Goal: Task Accomplishment & Management: Manage account settings

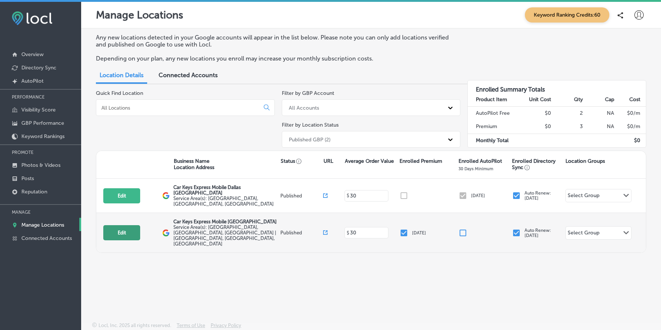
click at [128, 225] on button "Edit" at bounding box center [121, 232] width 37 height 15
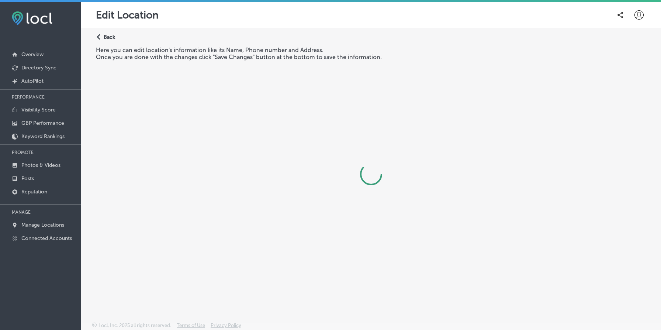
select select "CA"
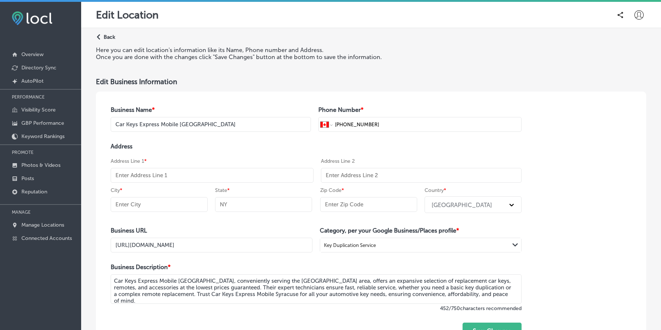
click at [323, 95] on div "Business Name * Car Keys Express Mobile [GEOGRAPHIC_DATA] Phone Number * Intern…" at bounding box center [316, 222] width 440 height 262
click at [110, 35] on p "Back" at bounding box center [109, 37] width 11 height 6
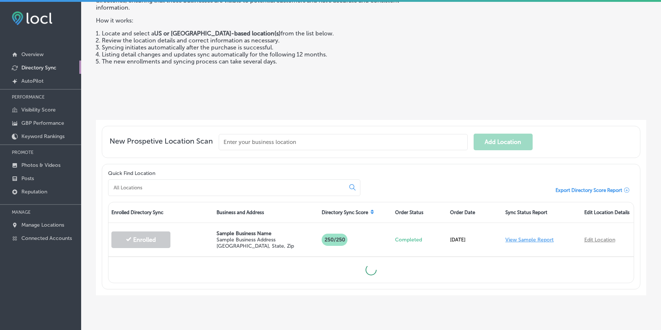
scroll to position [74, 0]
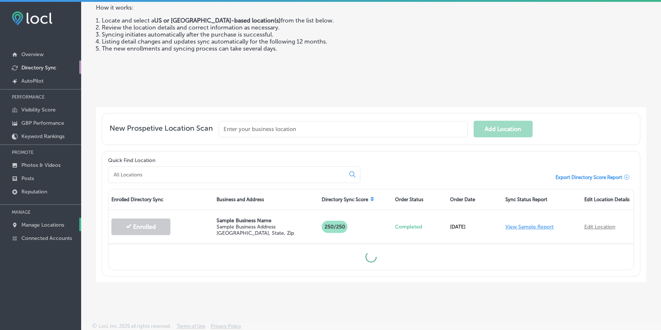
click at [40, 222] on p "Manage Locations" at bounding box center [42, 225] width 43 height 6
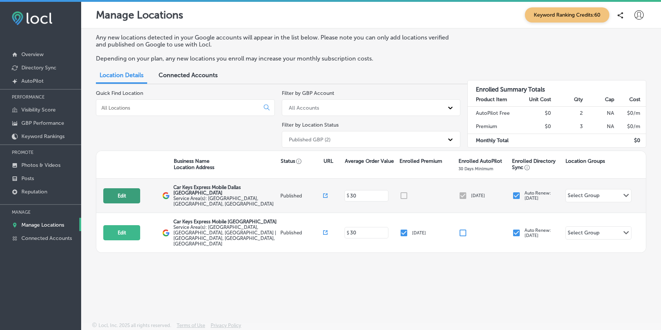
click at [119, 188] on button "Edit" at bounding box center [121, 195] width 37 height 15
select select "US"
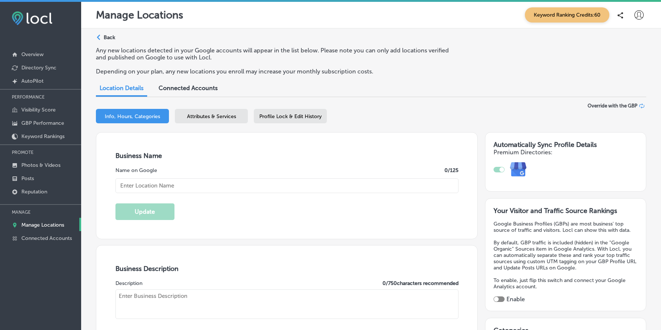
type input "Car Keys Express Mobile Dallas [GEOGRAPHIC_DATA]"
type textarea "Car Keys Express Mobile delivers top-notch key duplication and remote replaceme…"
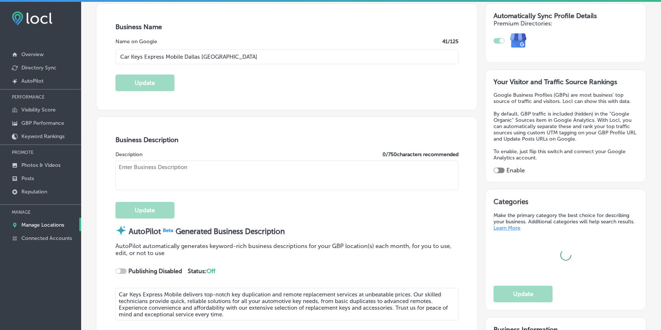
type textarea "Car Keys Express Mobile delivers top-notch key duplication and remote replaceme…"
checkbox input "true"
type input "[STREET_ADDRESS]"
type input "Suite 101"
type input "[GEOGRAPHIC_DATA]"
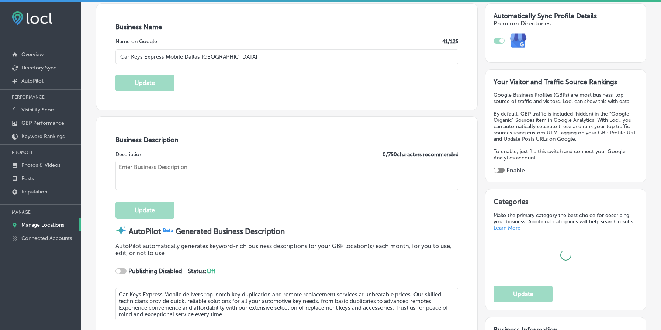
type input "40299"
type input "US"
type input "[URL][DOMAIN_NAME]"
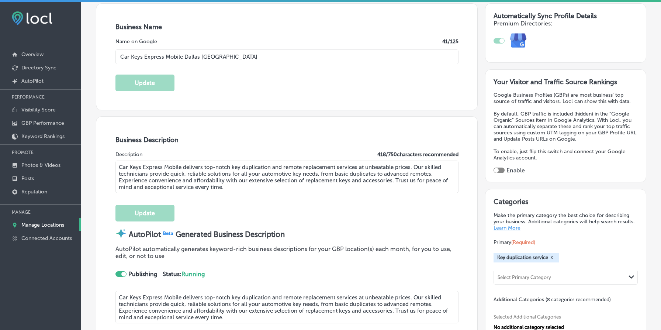
scroll to position [135, 0]
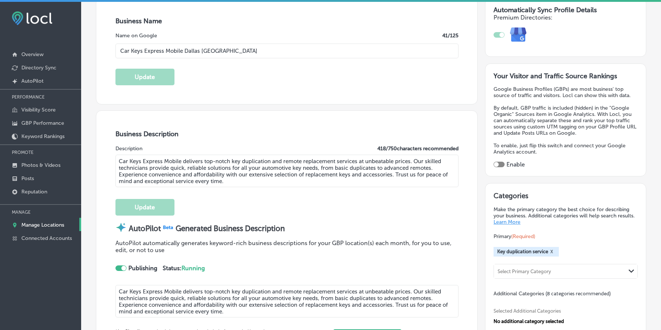
type input "[PHONE_NUMBER]"
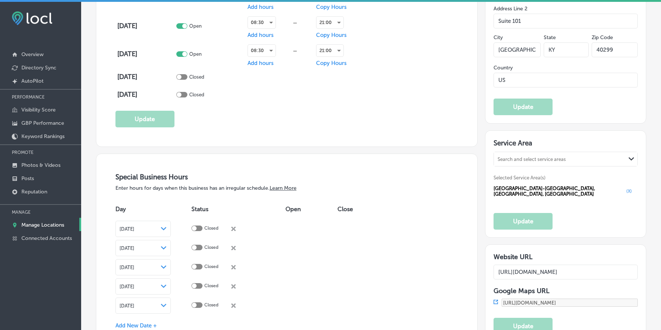
scroll to position [656, 0]
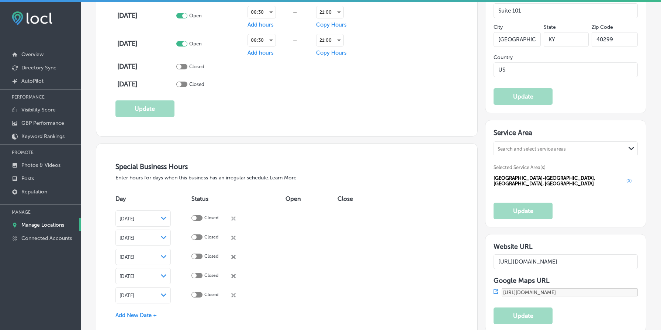
click at [49, 219] on link "Manage Locations" at bounding box center [40, 224] width 81 height 13
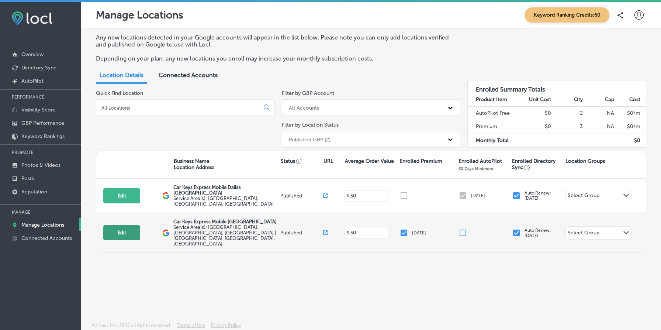
click at [119, 225] on button "Edit" at bounding box center [121, 232] width 37 height 15
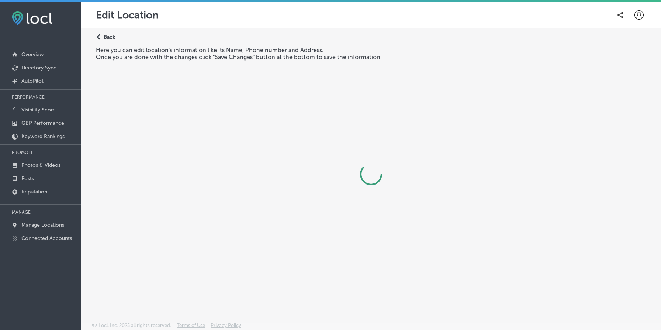
select select "CA"
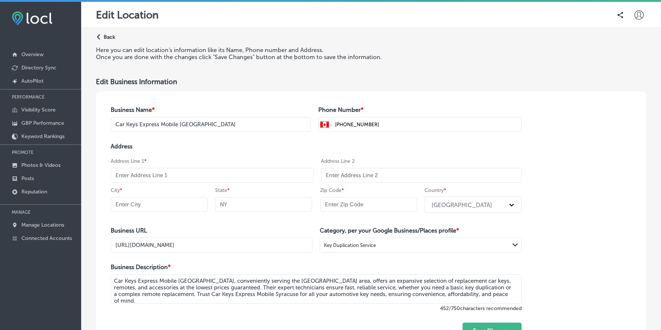
click at [109, 36] on p "Back" at bounding box center [109, 37] width 11 height 6
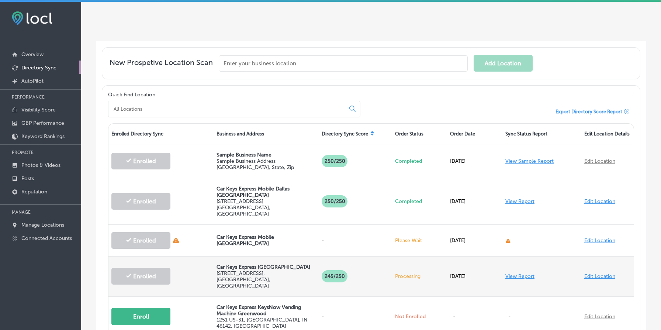
scroll to position [150, 0]
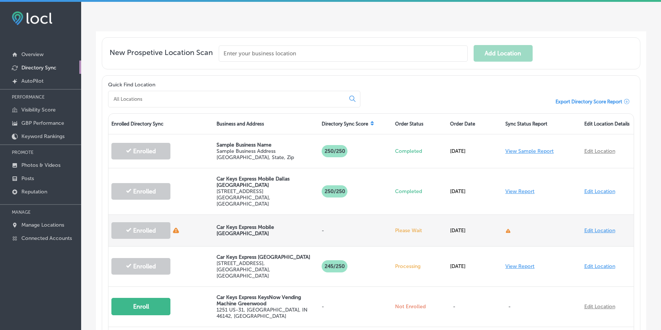
click at [251, 225] on p "Car Keys Express Mobile [GEOGRAPHIC_DATA]" at bounding box center [265, 230] width 99 height 13
click at [272, 218] on div "Car Keys Express Mobile [GEOGRAPHIC_DATA]" at bounding box center [265, 229] width 105 height 27
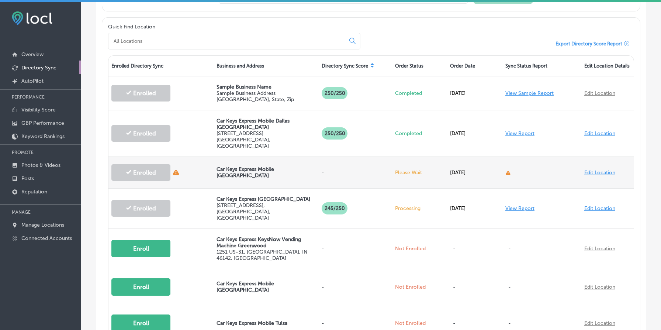
scroll to position [238, 0]
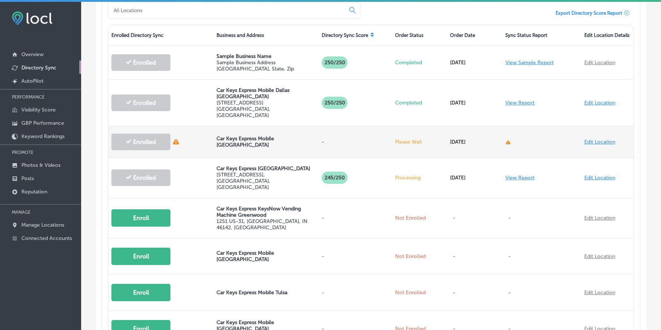
click at [527, 135] on div at bounding box center [541, 141] width 79 height 21
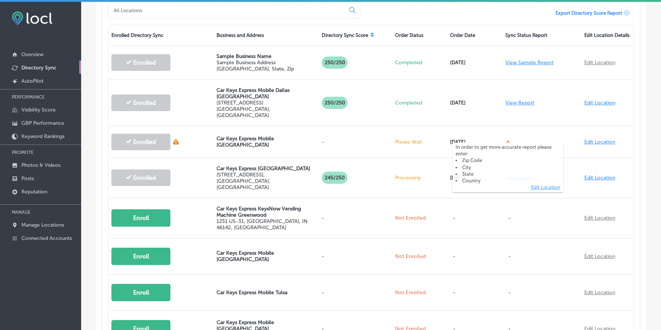
click at [507, 167] on li "City" at bounding box center [507, 167] width 105 height 7
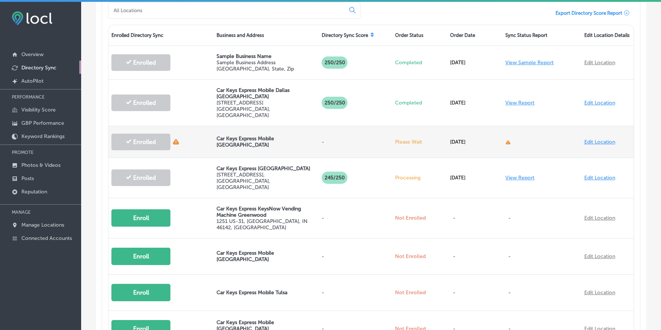
click at [444, 131] on div "Please Wait" at bounding box center [419, 141] width 55 height 21
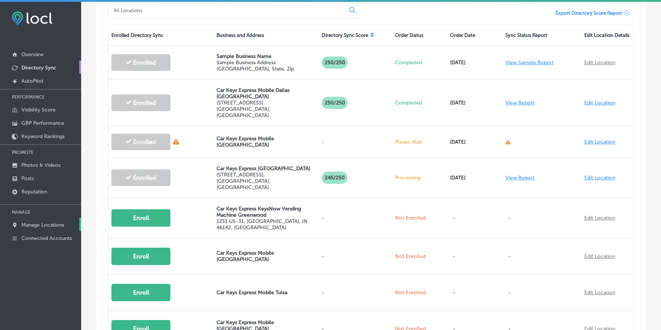
click at [52, 222] on p "Manage Locations" at bounding box center [42, 225] width 43 height 6
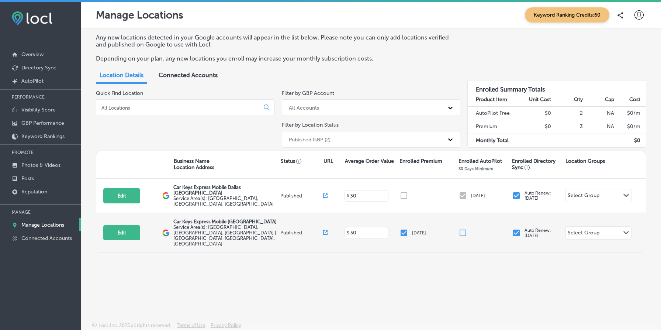
scroll to position [2, 0]
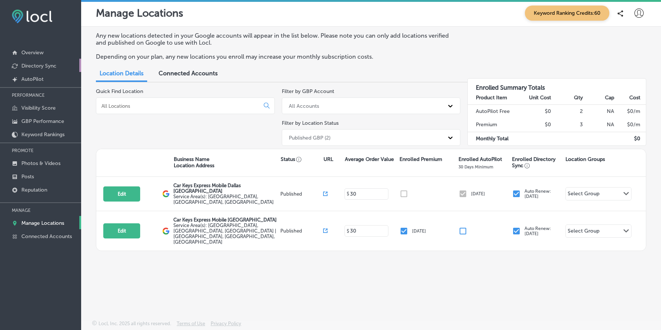
click at [48, 64] on p "Directory Sync" at bounding box center [38, 66] width 35 height 6
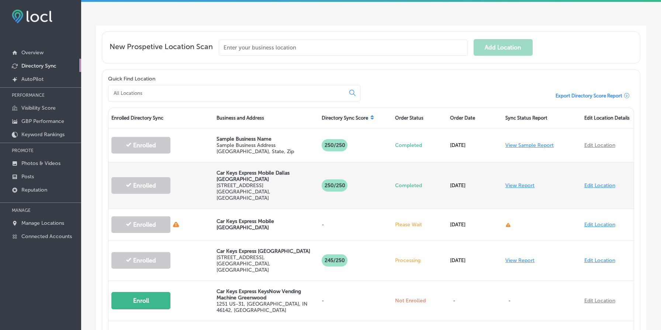
scroll to position [148, 0]
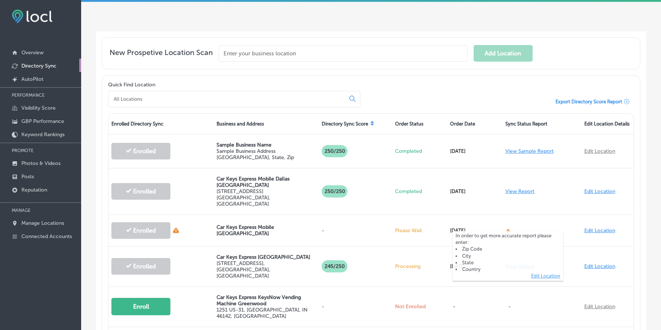
click at [543, 274] on link "Edit Location" at bounding box center [545, 276] width 29 height 6
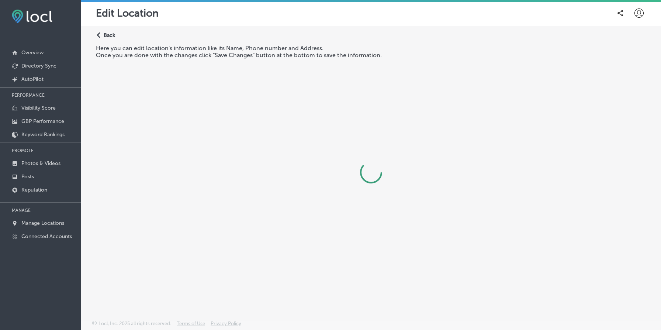
select select "CA"
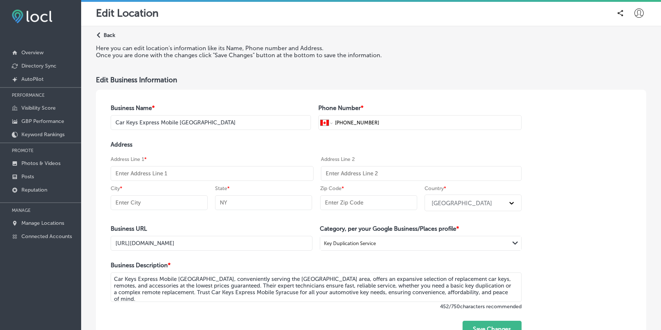
click at [109, 34] on p "Back" at bounding box center [109, 35] width 11 height 6
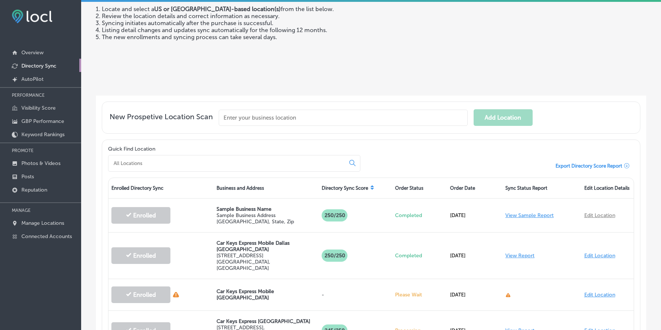
scroll to position [85, 0]
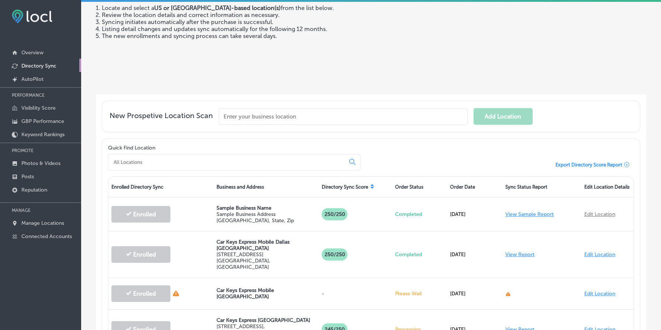
click at [399, 49] on div "Locl Directory Sync automatically enrolls, updates, and synchronizes business l…" at bounding box center [259, 27] width 327 height 124
click at [277, 52] on div "Locl Directory Sync automatically enrolls, updates, and synchronizes business l…" at bounding box center [259, 27] width 327 height 124
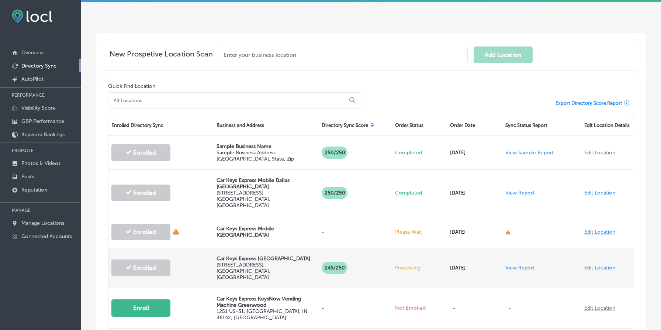
scroll to position [147, 0]
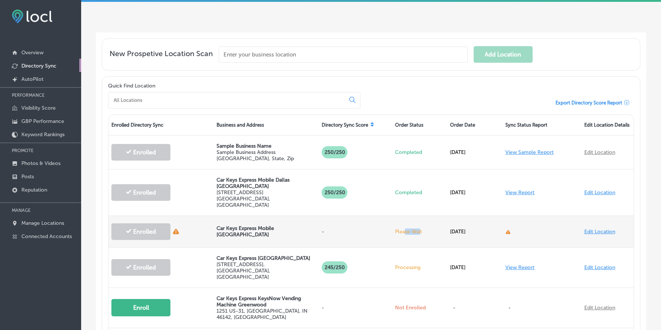
drag, startPoint x: 405, startPoint y: 225, endPoint x: 421, endPoint y: 223, distance: 15.6
click at [421, 228] on p "Please Wait" at bounding box center [419, 231] width 49 height 6
click at [405, 228] on p "Please Wait" at bounding box center [419, 231] width 49 height 6
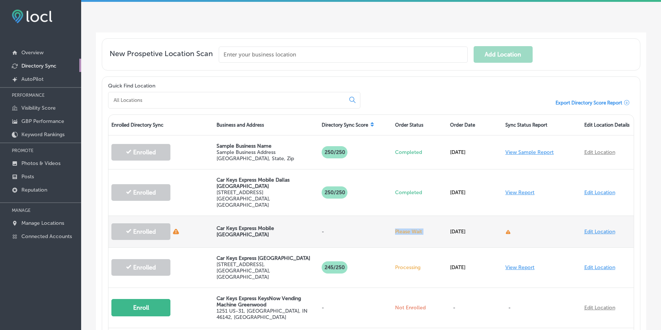
click at [405, 228] on p "Please Wait" at bounding box center [419, 231] width 49 height 6
drag, startPoint x: 405, startPoint y: 224, endPoint x: 437, endPoint y: 224, distance: 32.4
click at [437, 228] on p "Please Wait" at bounding box center [419, 231] width 49 height 6
click at [401, 221] on div "Please Wait" at bounding box center [419, 231] width 55 height 21
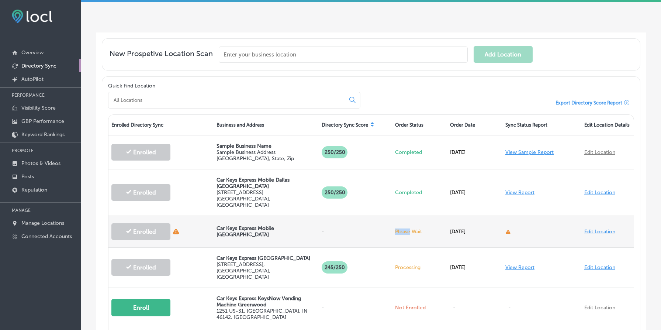
click at [401, 221] on div "Please Wait" at bounding box center [419, 231] width 55 height 21
click at [413, 228] on p "Please Wait" at bounding box center [419, 231] width 49 height 6
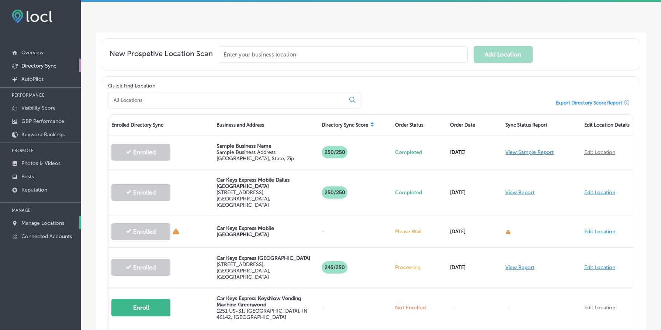
click at [69, 220] on link "Manage Locations" at bounding box center [40, 222] width 81 height 13
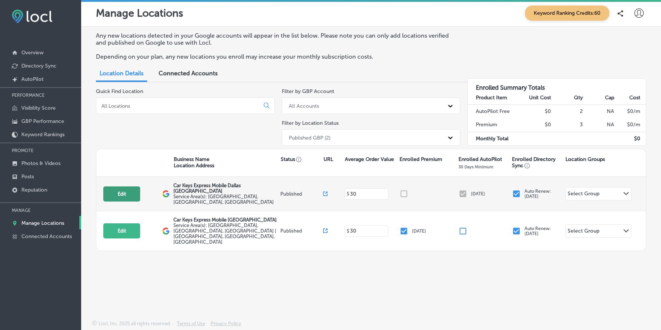
click at [120, 188] on button "Edit" at bounding box center [121, 193] width 37 height 15
select select "US"
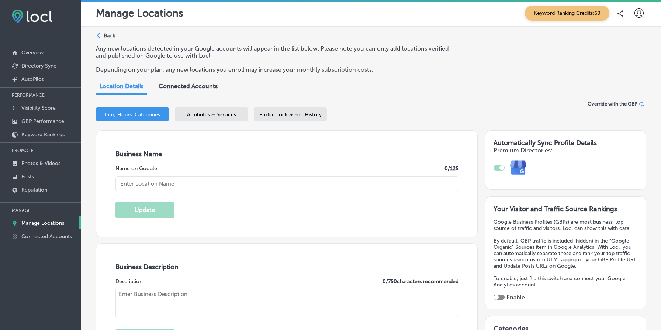
type input "Car Keys Express Mobile Dallas [GEOGRAPHIC_DATA]"
type textarea "Car Keys Express Mobile delivers top-notch key duplication and remote replaceme…"
type input "[STREET_ADDRESS]"
type input "Suite 101"
type input "[GEOGRAPHIC_DATA]"
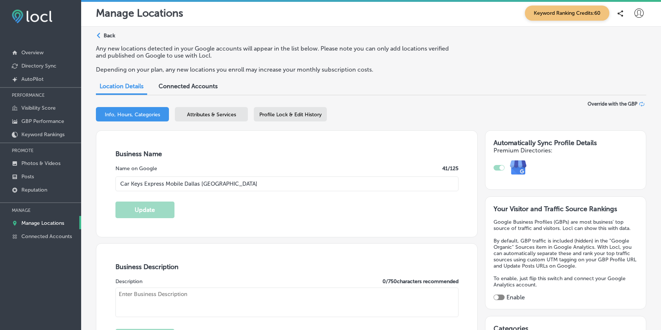
type input "40299"
type input "US"
type input "[URL][DOMAIN_NAME]"
click at [223, 118] on div "Attributes & Services" at bounding box center [211, 114] width 73 height 14
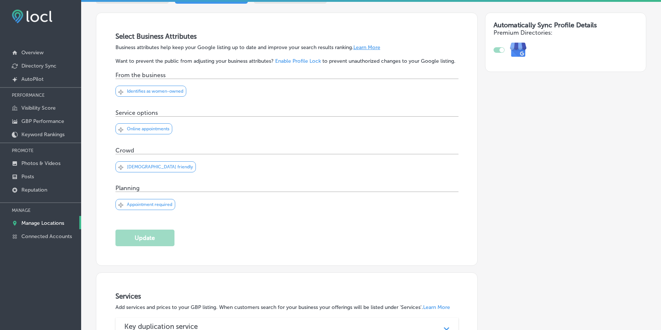
scroll to position [259, 0]
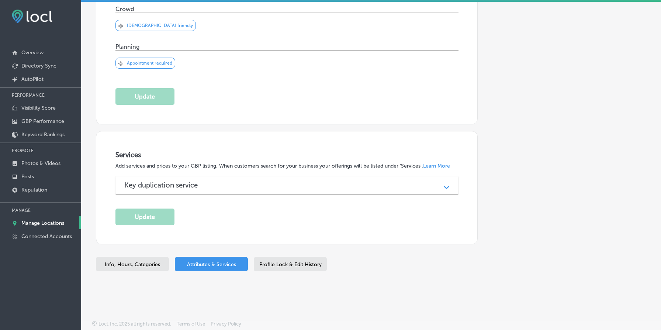
click at [199, 189] on div "Key duplication service Path Created with Sketch." at bounding box center [286, 185] width 343 height 18
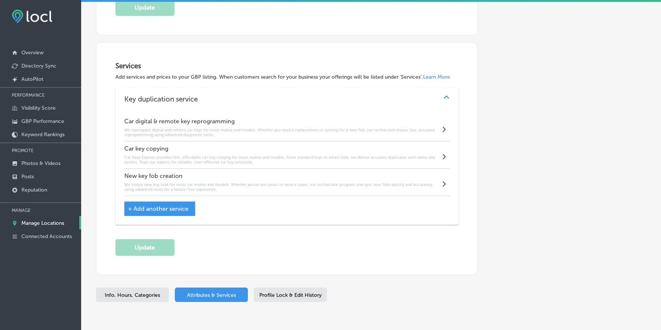
scroll to position [378, 0]
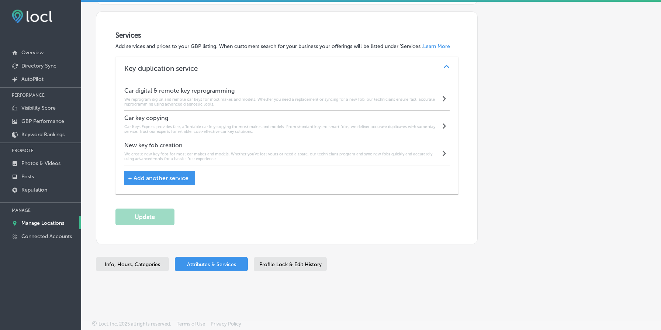
click at [60, 221] on p "Manage Locations" at bounding box center [42, 223] width 43 height 6
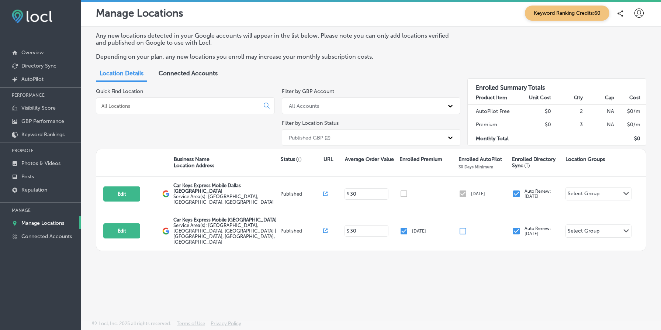
click at [346, 140] on div "Published GBP (2)" at bounding box center [364, 137] width 159 height 12
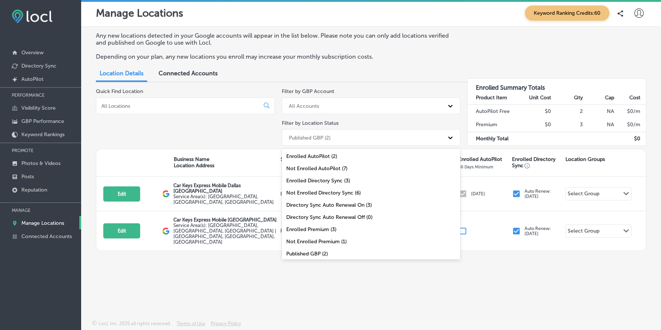
scroll to position [24, 0]
click at [331, 249] on div "All Locations (9)" at bounding box center [371, 254] width 179 height 12
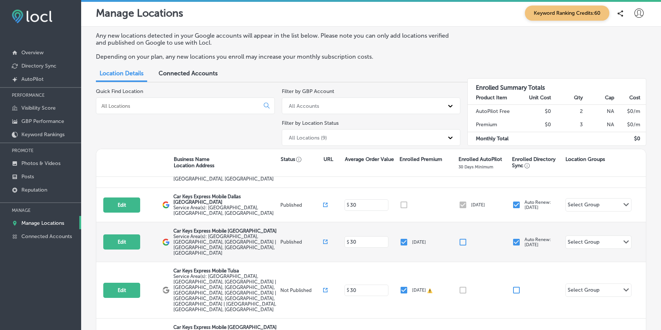
scroll to position [61, 0]
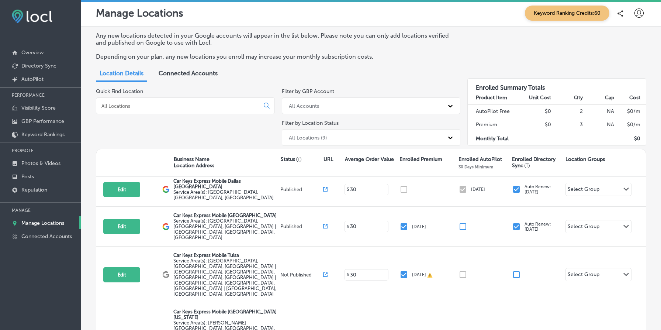
click at [60, 222] on p "Manage Locations" at bounding box center [42, 223] width 43 height 6
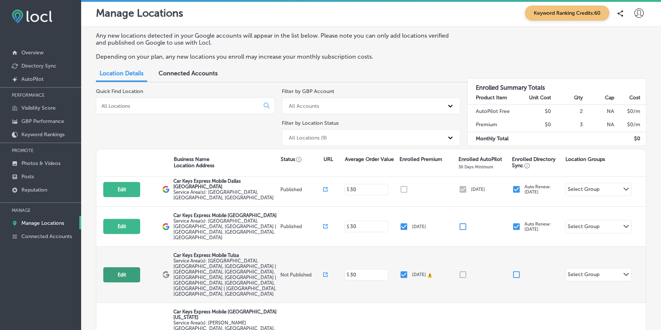
click at [118, 267] on button "Edit" at bounding box center [121, 274] width 37 height 15
select select "US"
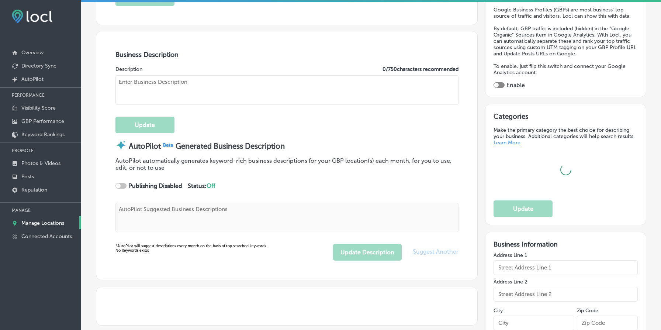
scroll to position [229, 0]
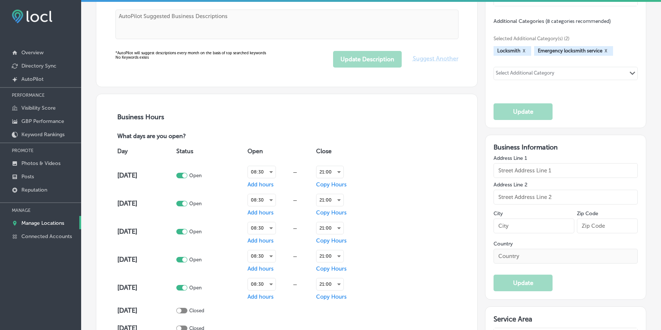
type input "[URL][DOMAIN_NAME]"
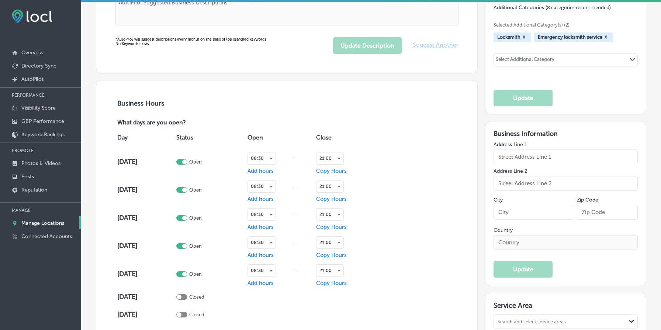
type textarea "REPLACEMENT KEYS AND REMOTES FOR LESS We’re your “one-stop-shop” for replacemen…"
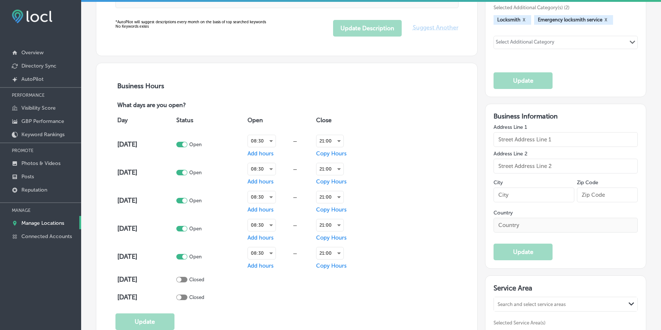
type input "[PHONE_NUMBER]"
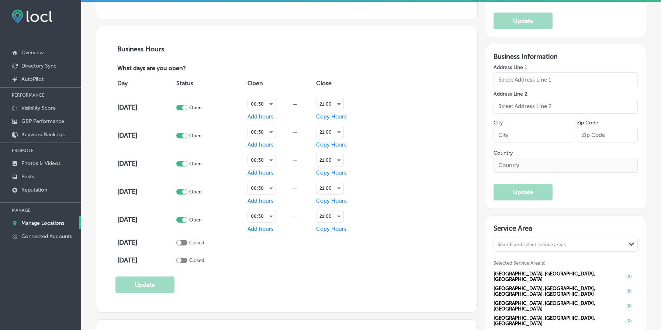
type input "Car Keys Express Mobile Tulsa"
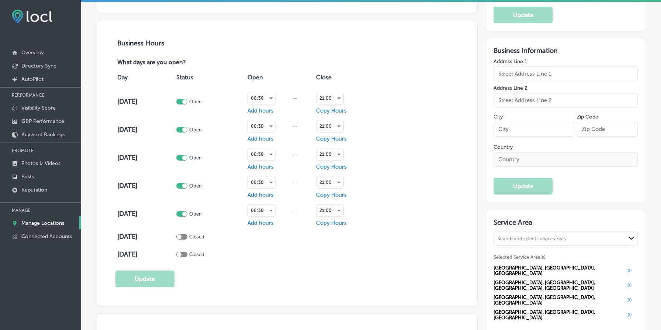
scroll to position [504, 0]
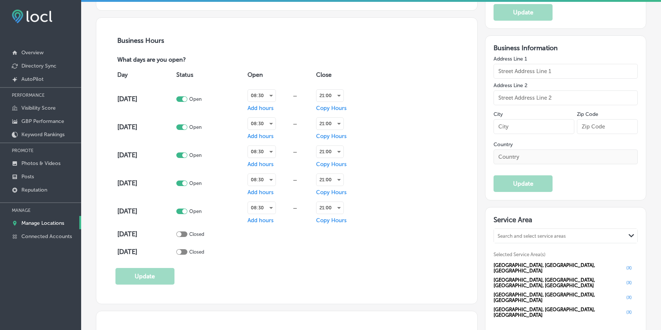
type input "US"
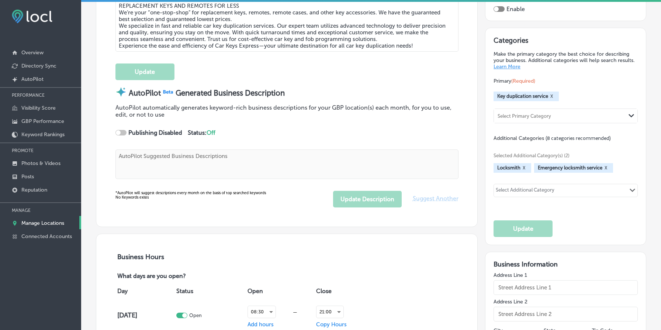
scroll to position [0, 0]
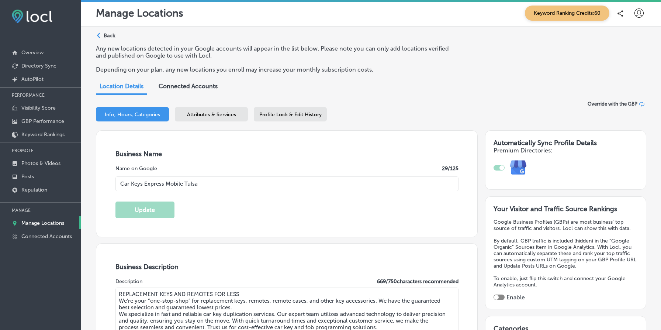
click at [52, 221] on p "Manage Locations" at bounding box center [42, 223] width 43 height 6
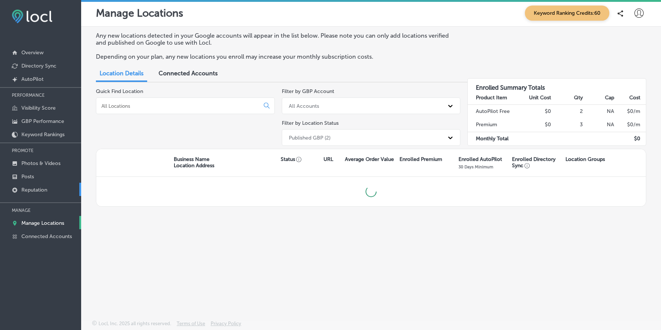
click at [44, 188] on p "Reputation" at bounding box center [34, 190] width 26 height 6
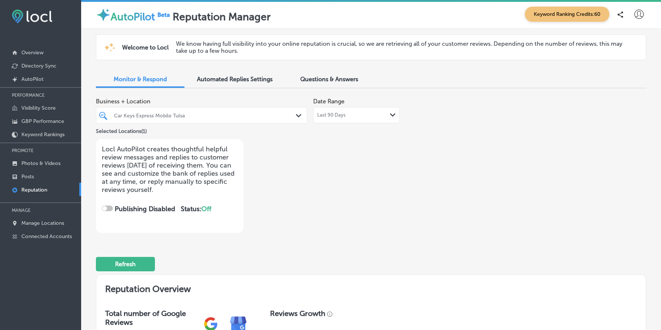
click at [342, 118] on div "Last 90 Days Path Created with Sketch." at bounding box center [356, 115] width 87 height 16
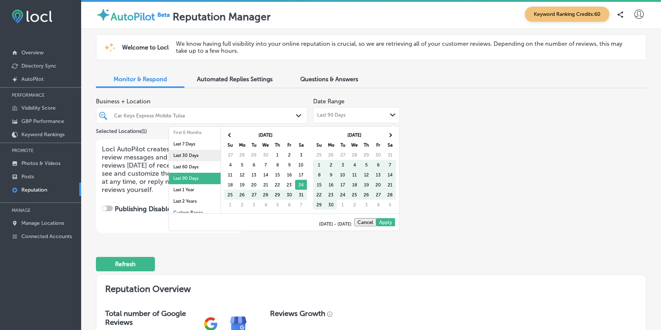
scroll to position [43, 0]
click at [196, 191] on li "Last 2 Years" at bounding box center [195, 194] width 52 height 11
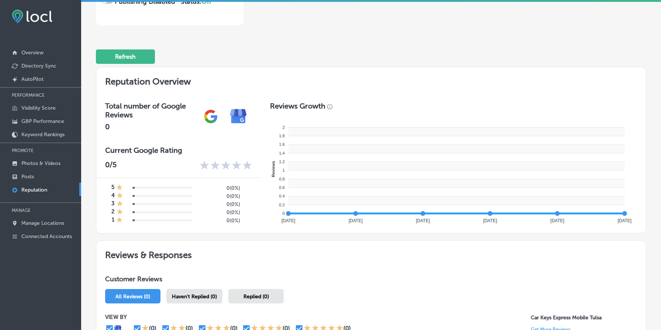
scroll to position [311, 0]
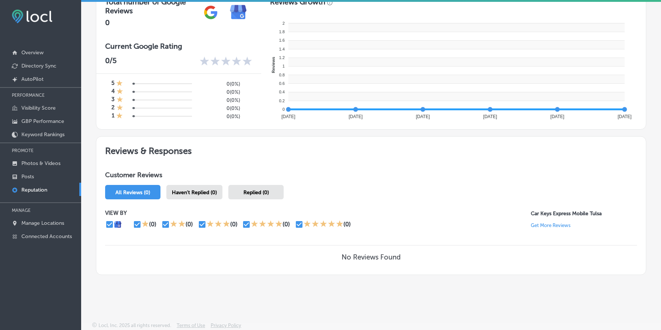
click at [368, 255] on h3 "No Reviews Found" at bounding box center [370, 257] width 59 height 8
click at [387, 224] on div "(0) (0) (0) (0) (0)" at bounding box center [317, 224] width 425 height 9
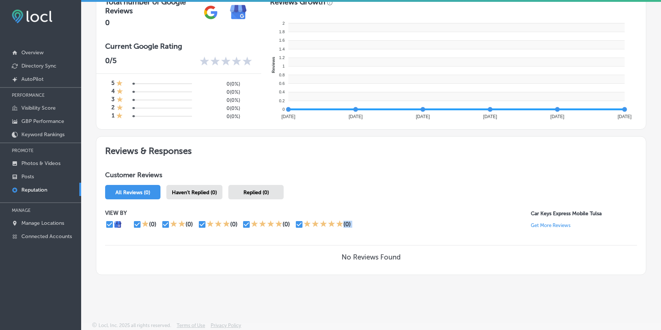
click at [387, 224] on div "(0) (0) (0) (0) (0)" at bounding box center [317, 224] width 425 height 9
click at [367, 254] on h3 "No Reviews Found" at bounding box center [370, 257] width 59 height 8
click at [387, 253] on h3 "No Reviews Found" at bounding box center [370, 257] width 59 height 8
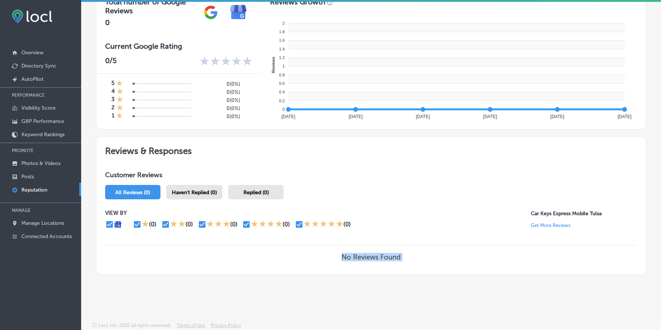
click at [387, 253] on h3 "No Reviews Found" at bounding box center [370, 257] width 59 height 8
click at [353, 258] on h3 "No Reviews Found" at bounding box center [370, 257] width 59 height 8
click at [378, 254] on h3 "No Reviews Found" at bounding box center [370, 257] width 59 height 8
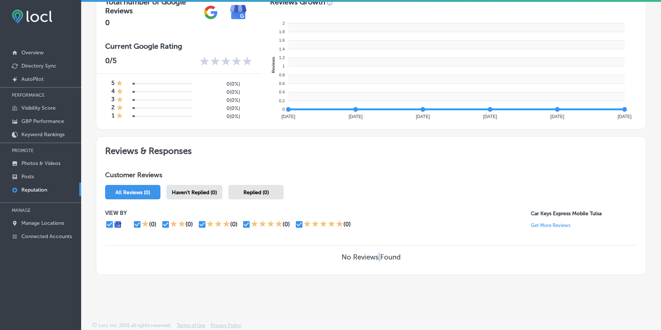
click at [378, 254] on h3 "No Reviews Found" at bounding box center [370, 257] width 59 height 8
click at [369, 261] on div "No Reviews Found" at bounding box center [371, 256] width 532 height 23
click at [373, 259] on h3 "No Reviews Found" at bounding box center [370, 257] width 59 height 8
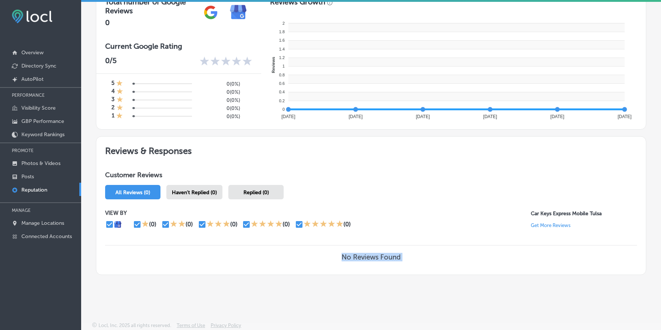
click at [373, 259] on h3 "No Reviews Found" at bounding box center [370, 257] width 59 height 8
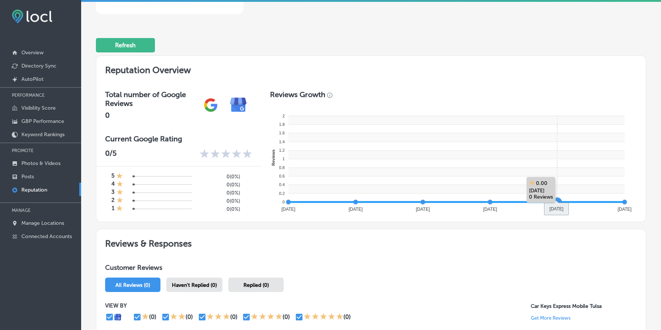
scroll to position [0, 0]
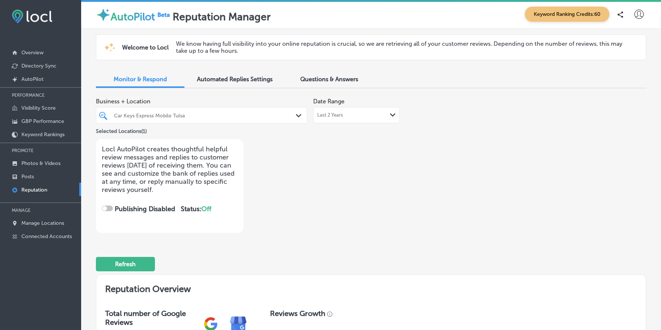
click at [641, 18] on icon at bounding box center [638, 14] width 9 height 9
click at [634, 38] on p "My Account" at bounding box center [628, 41] width 33 height 9
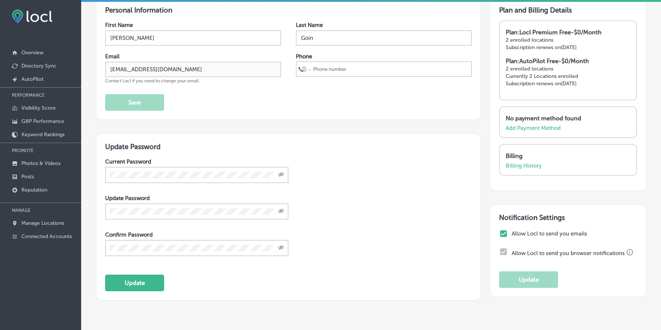
scroll to position [51, 0]
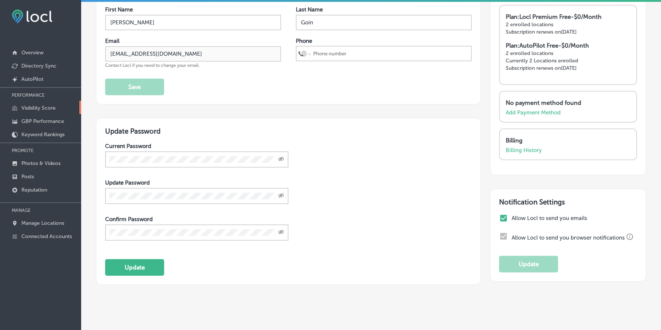
click at [41, 107] on p "Visibility Score" at bounding box center [38, 108] width 34 height 6
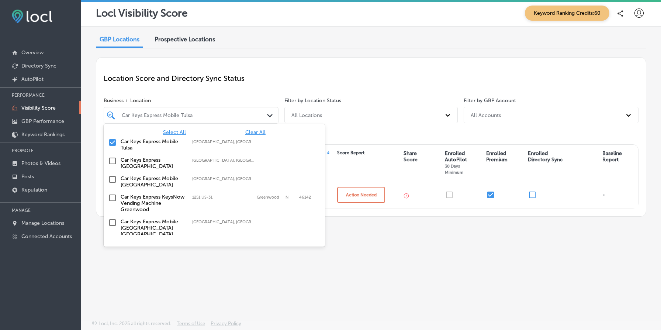
click at [238, 114] on div "Car Keys Express Mobile Tulsa" at bounding box center [195, 115] width 146 height 6
click at [181, 132] on span "Select All" at bounding box center [174, 132] width 23 height 6
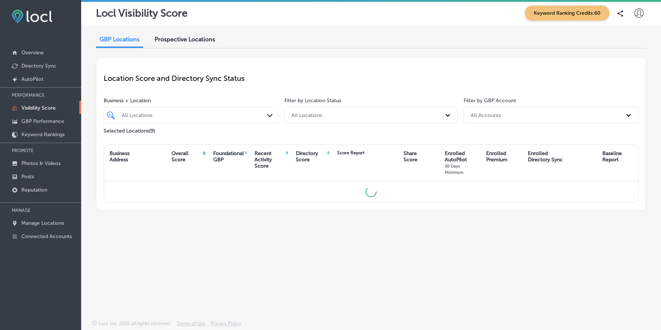
click at [313, 74] on p "Location Score and Directory Sync Status" at bounding box center [371, 78] width 535 height 9
click at [383, 74] on p "Location Score and Directory Sync Status" at bounding box center [371, 78] width 535 height 9
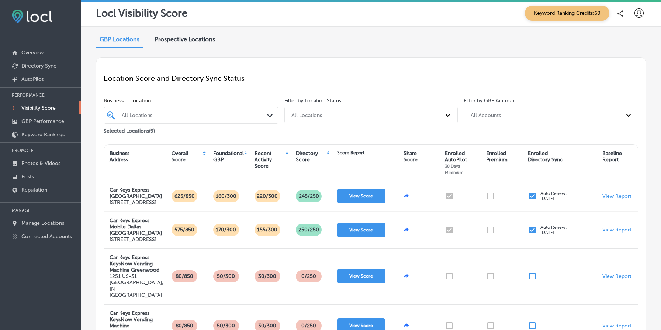
click at [181, 38] on span "Prospective Locations" at bounding box center [184, 39] width 60 height 7
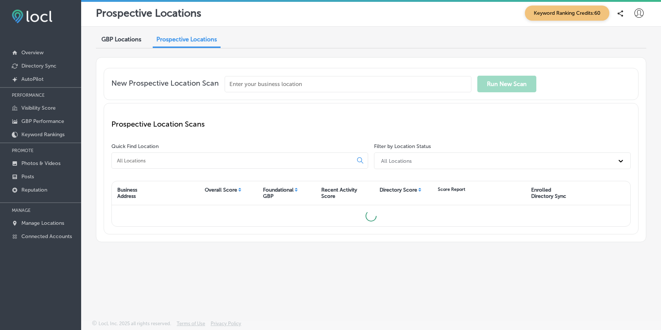
click at [249, 78] on input "text" at bounding box center [348, 84] width 247 height 16
